Goal: Complete application form: Complete application form

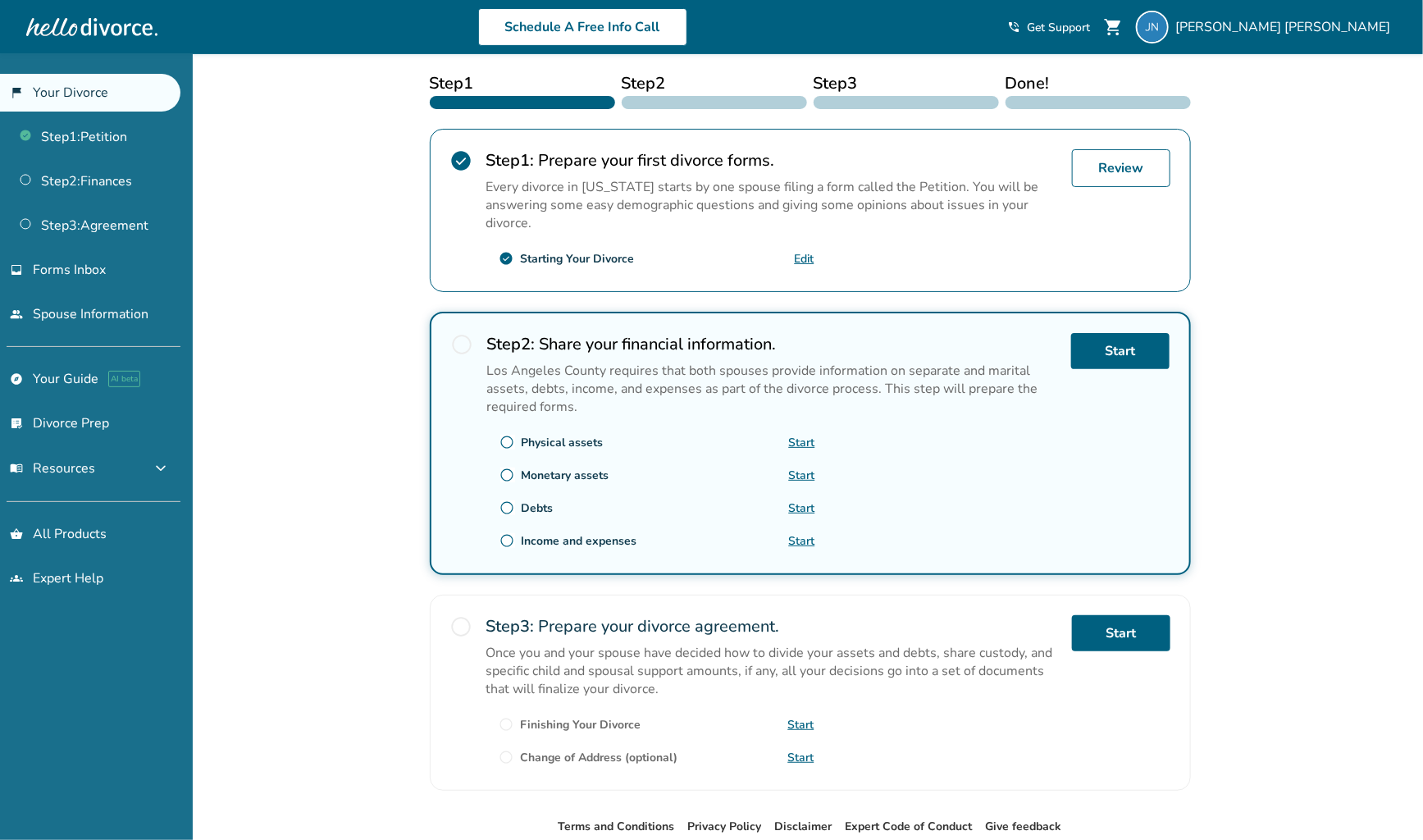
scroll to position [237, 0]
click at [1132, 346] on link "Start" at bounding box center [1120, 350] width 98 height 36
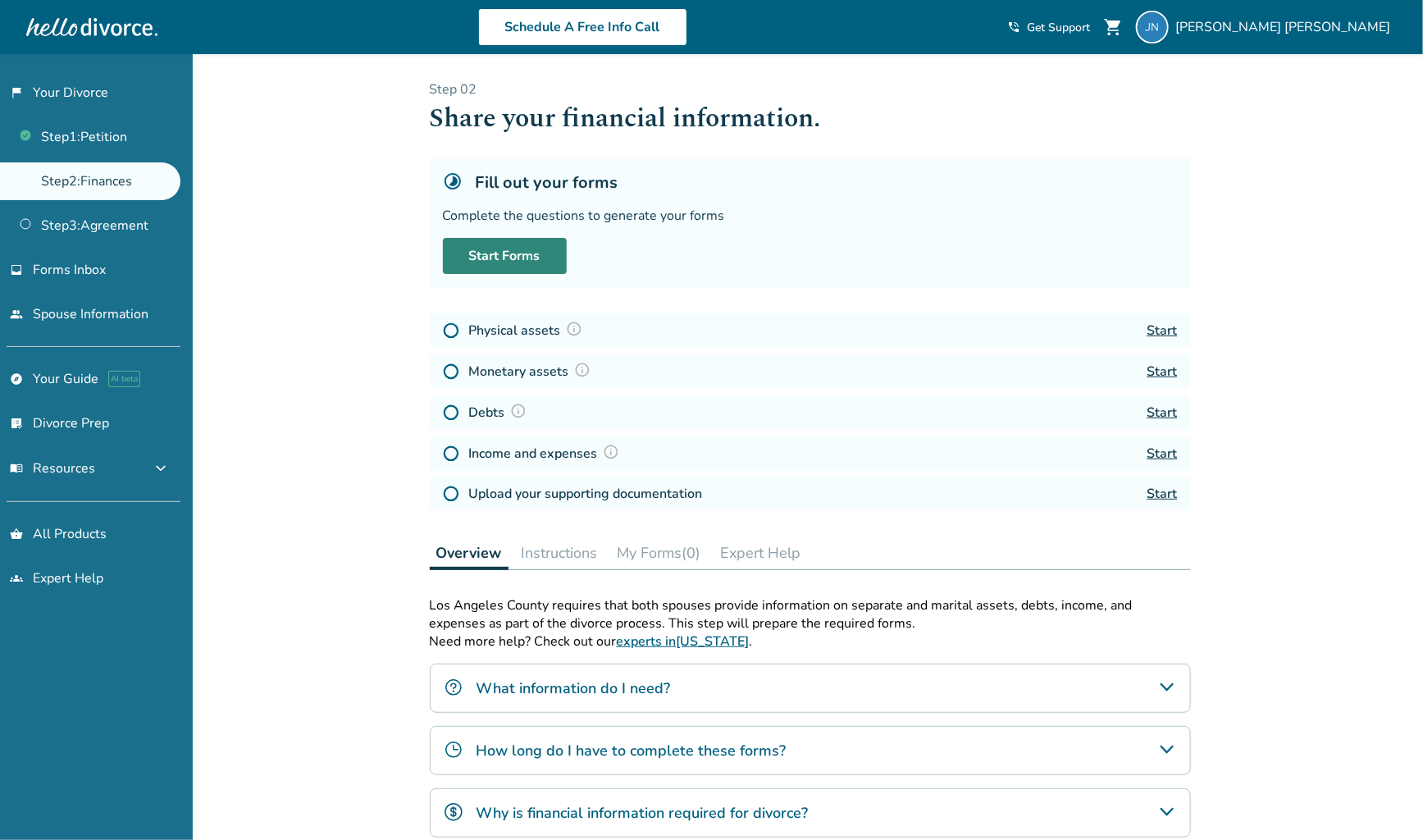
click at [530, 258] on link "Start Forms" at bounding box center [504, 256] width 124 height 36
